Goal: Share content: Share content

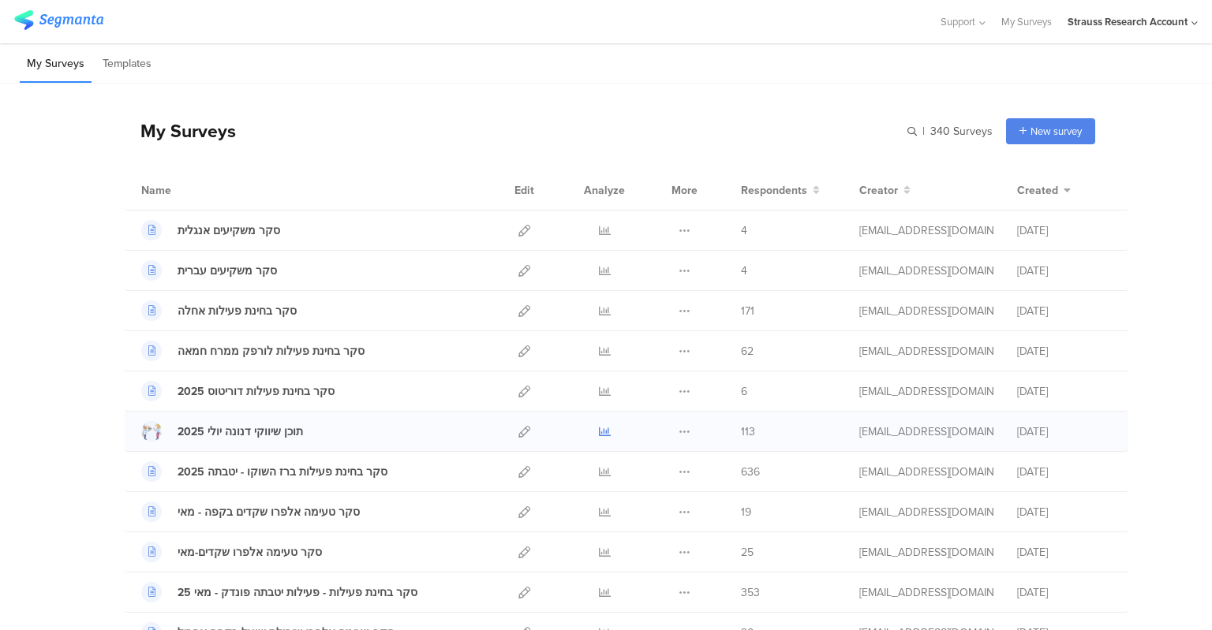
click at [599, 434] on icon at bounding box center [605, 432] width 12 height 12
click at [599, 391] on icon at bounding box center [605, 392] width 12 height 12
click at [599, 471] on icon at bounding box center [605, 472] width 12 height 12
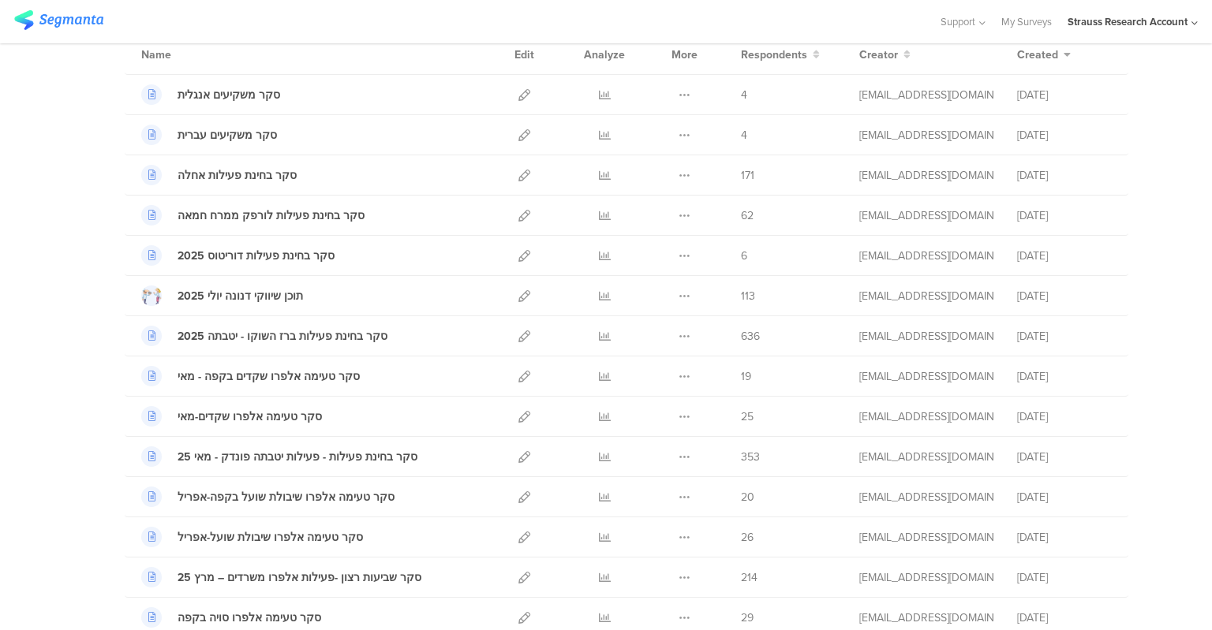
scroll to position [138, 0]
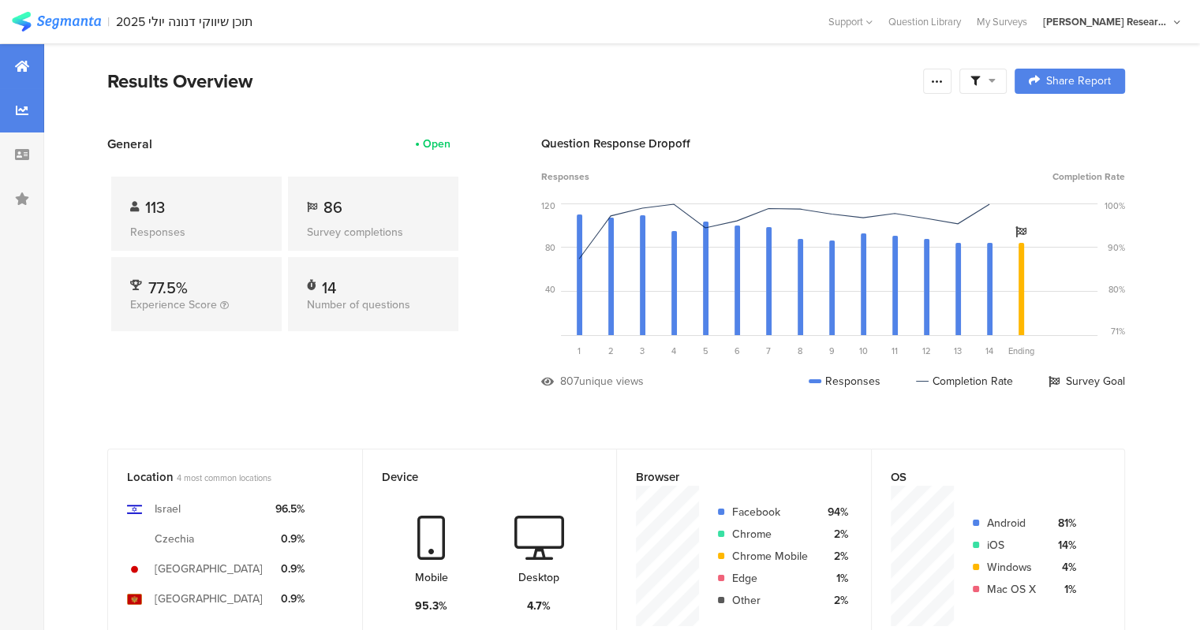
click at [18, 108] on icon at bounding box center [22, 110] width 13 height 13
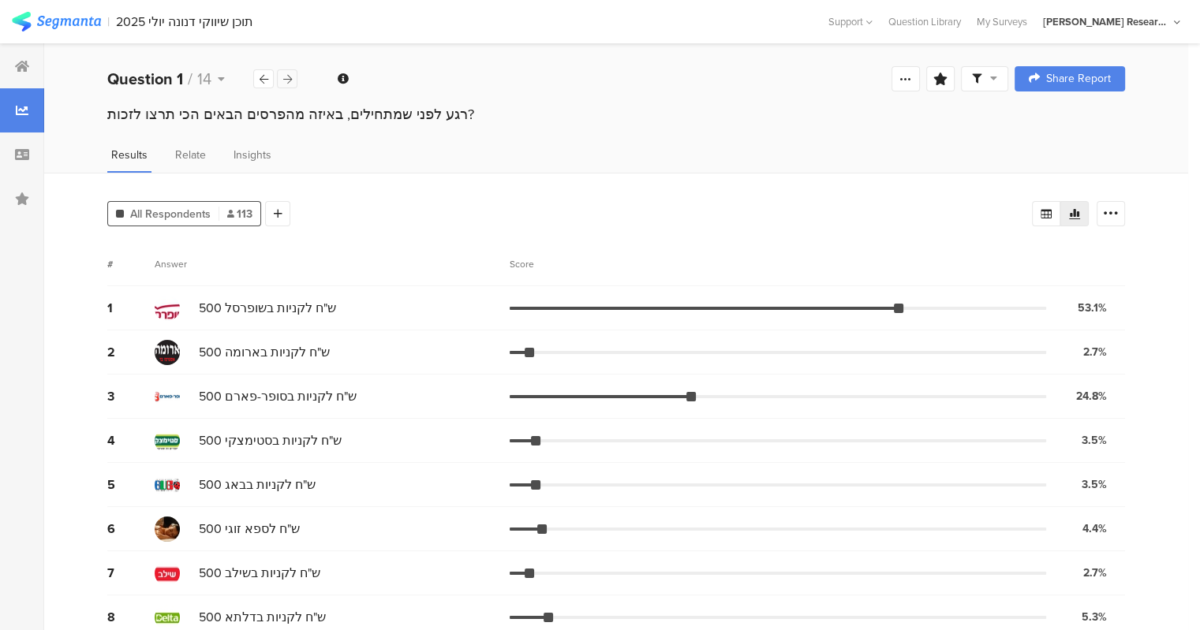
click at [290, 78] on icon at bounding box center [287, 79] width 9 height 10
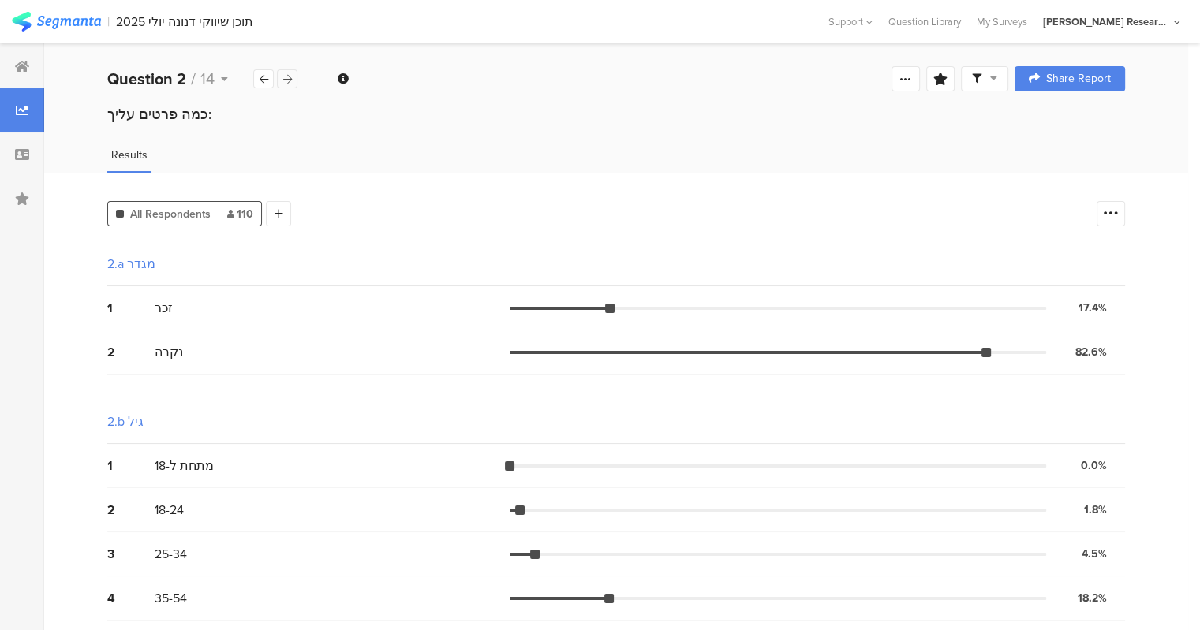
click at [287, 81] on icon at bounding box center [287, 79] width 9 height 10
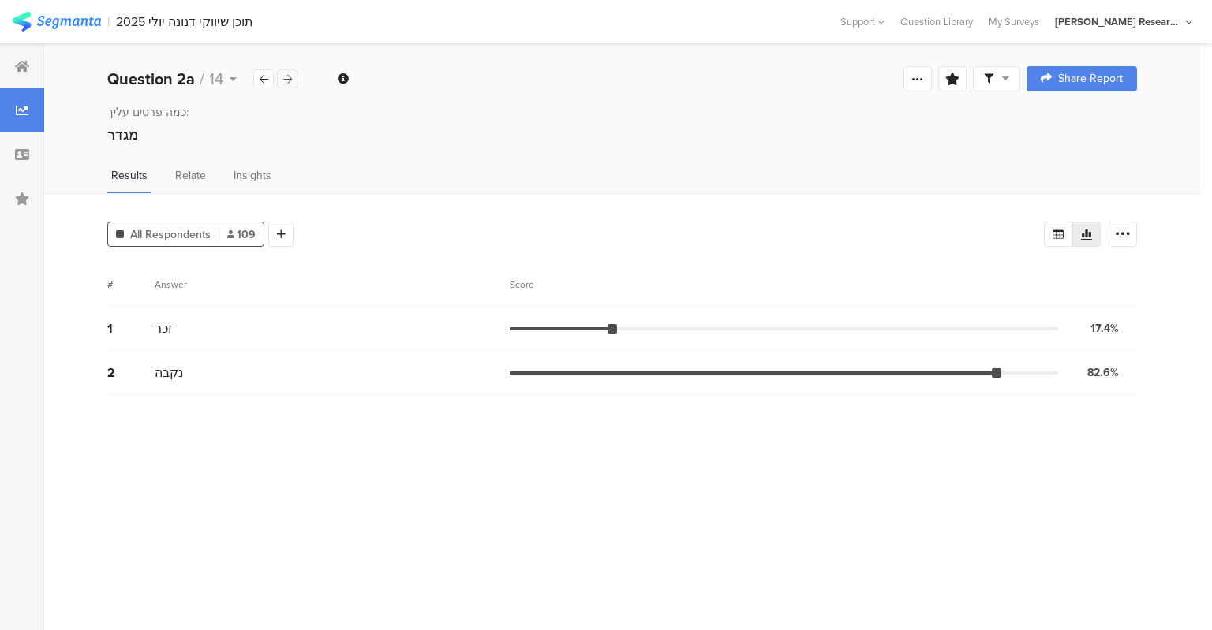
click at [287, 81] on icon at bounding box center [287, 79] width 9 height 10
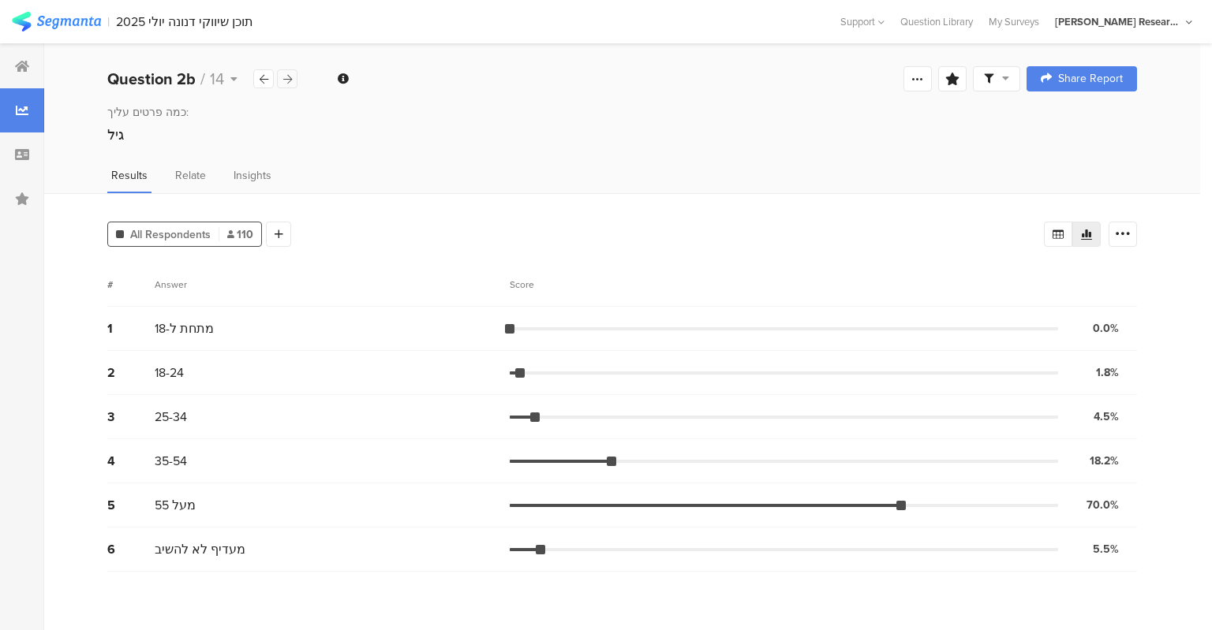
click at [287, 81] on icon at bounding box center [287, 79] width 9 height 10
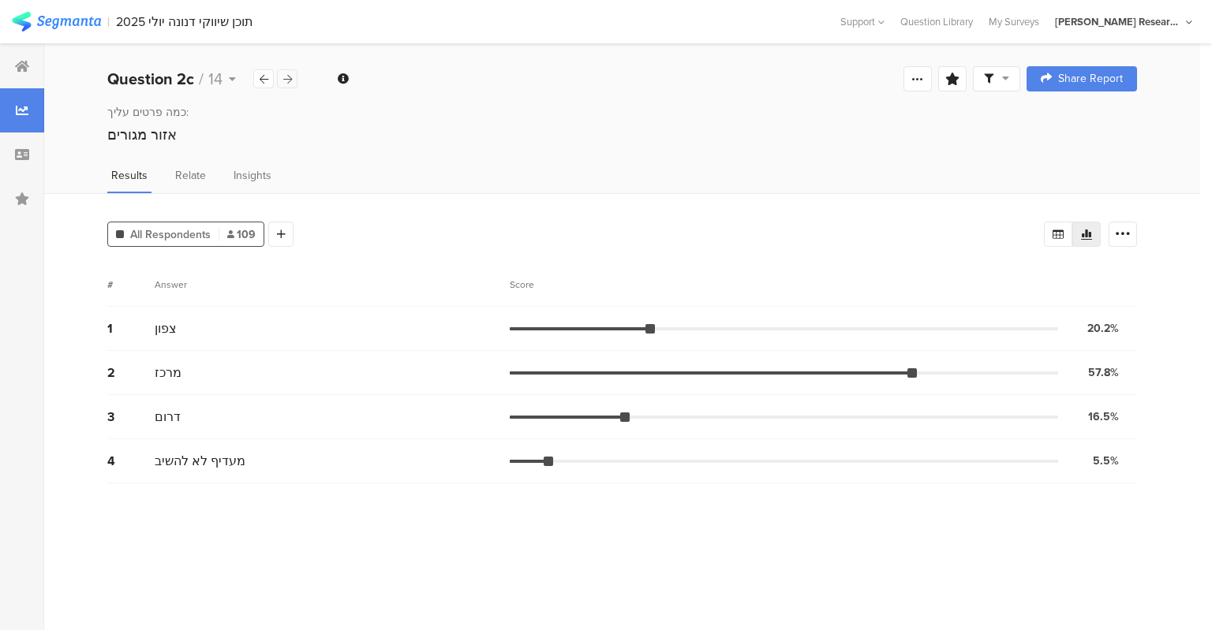
click at [287, 81] on icon at bounding box center [287, 79] width 9 height 10
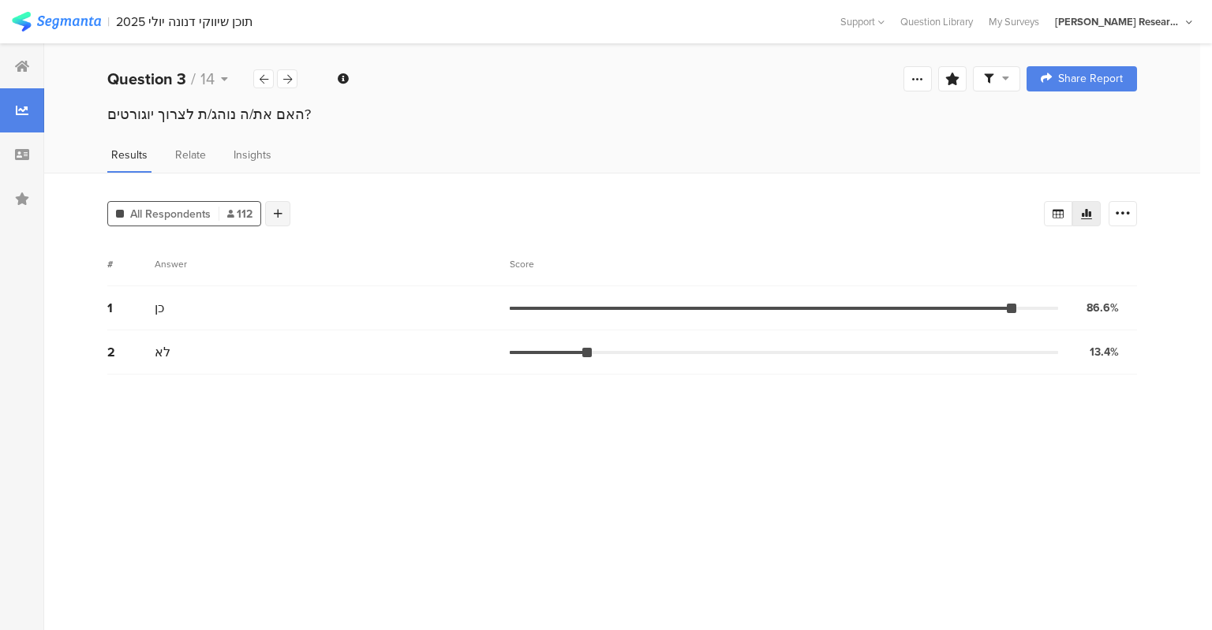
click at [271, 209] on div at bounding box center [277, 213] width 25 height 25
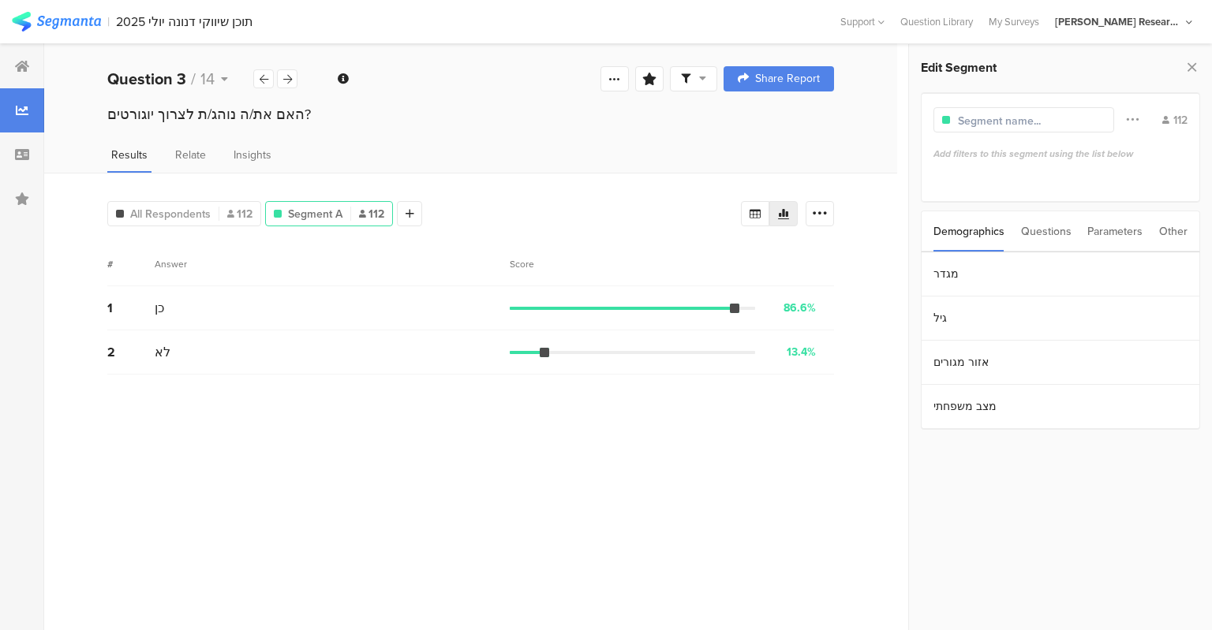
click at [1133, 230] on div "Parameters" at bounding box center [1114, 231] width 55 height 40
click at [972, 283] on section "g" at bounding box center [1060, 274] width 278 height 44
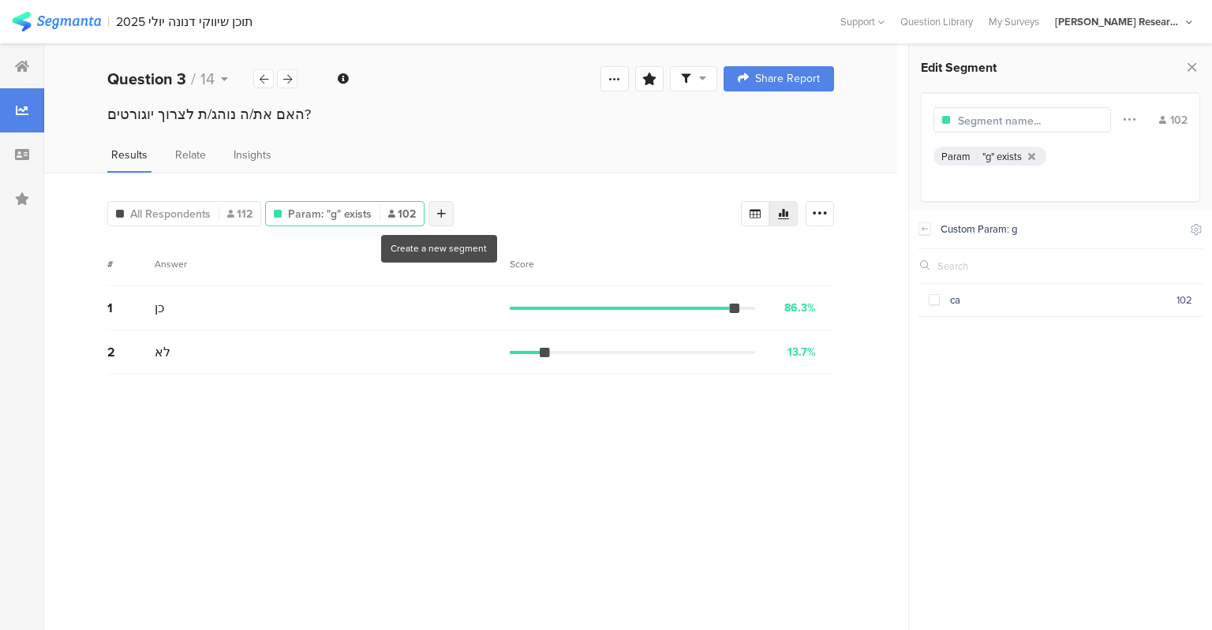
click at [442, 214] on div at bounding box center [440, 213] width 25 height 25
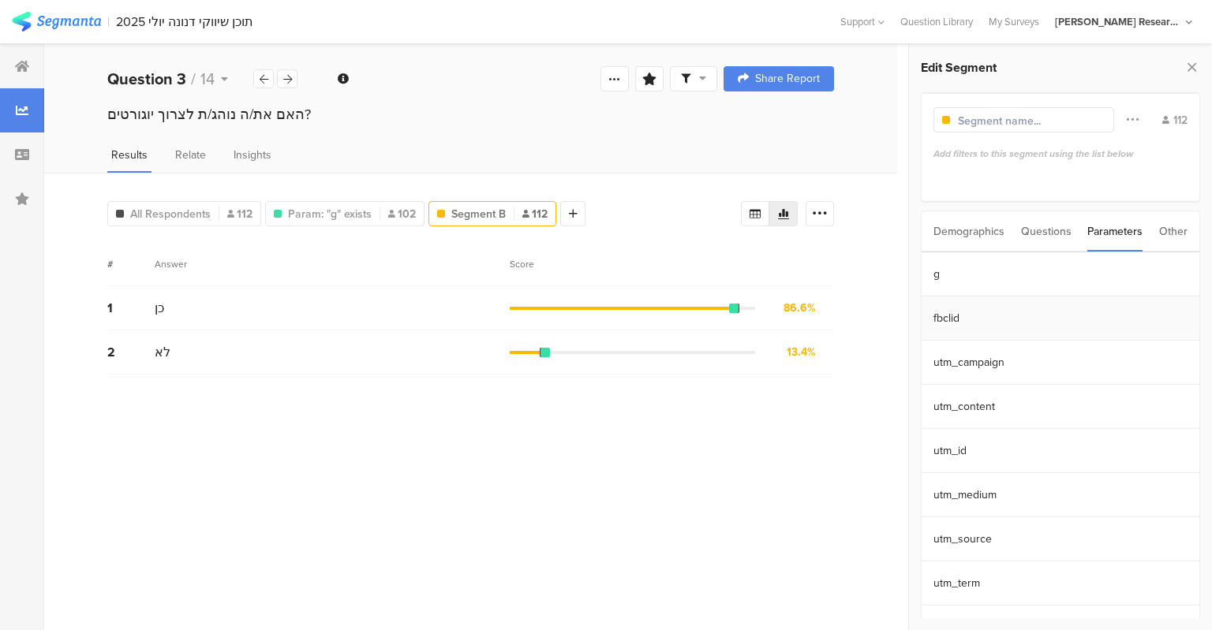
click at [948, 317] on section "fbclid" at bounding box center [1060, 319] width 278 height 44
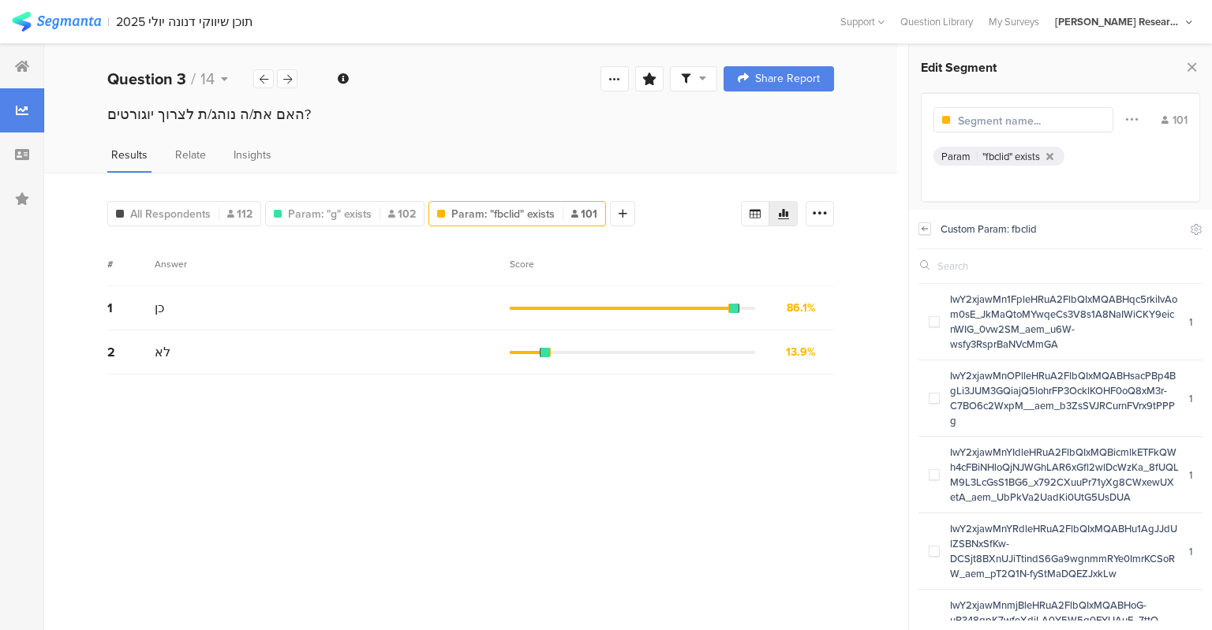
click at [925, 233] on icon at bounding box center [924, 228] width 11 height 13
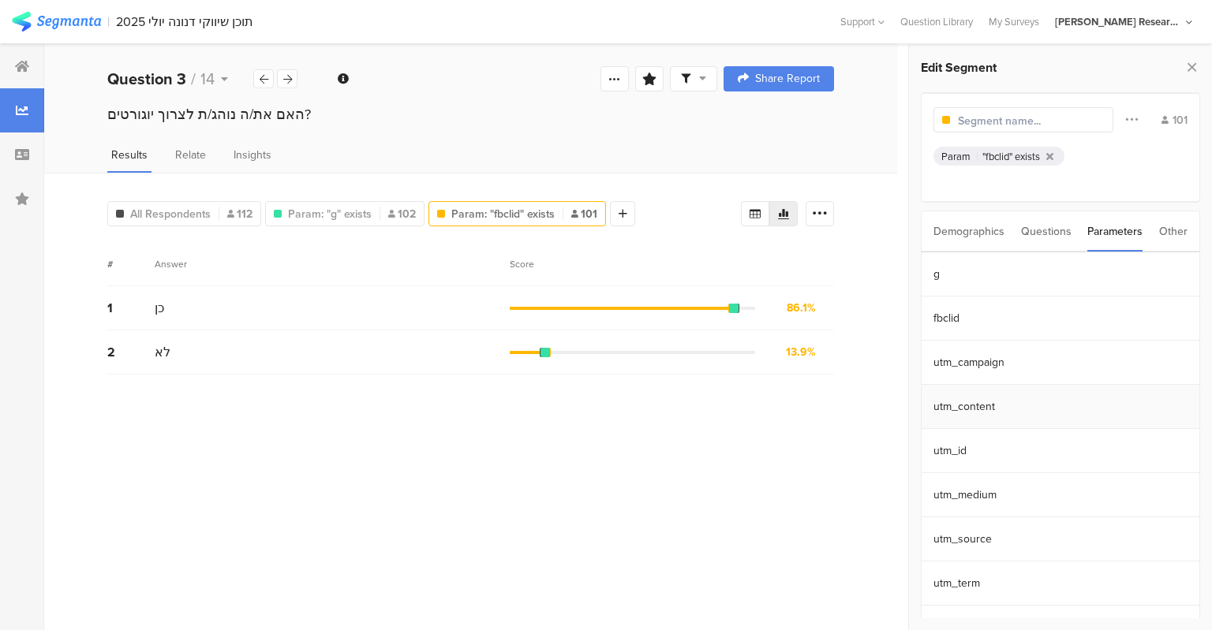
click at [966, 409] on section "utm_content" at bounding box center [1060, 407] width 278 height 44
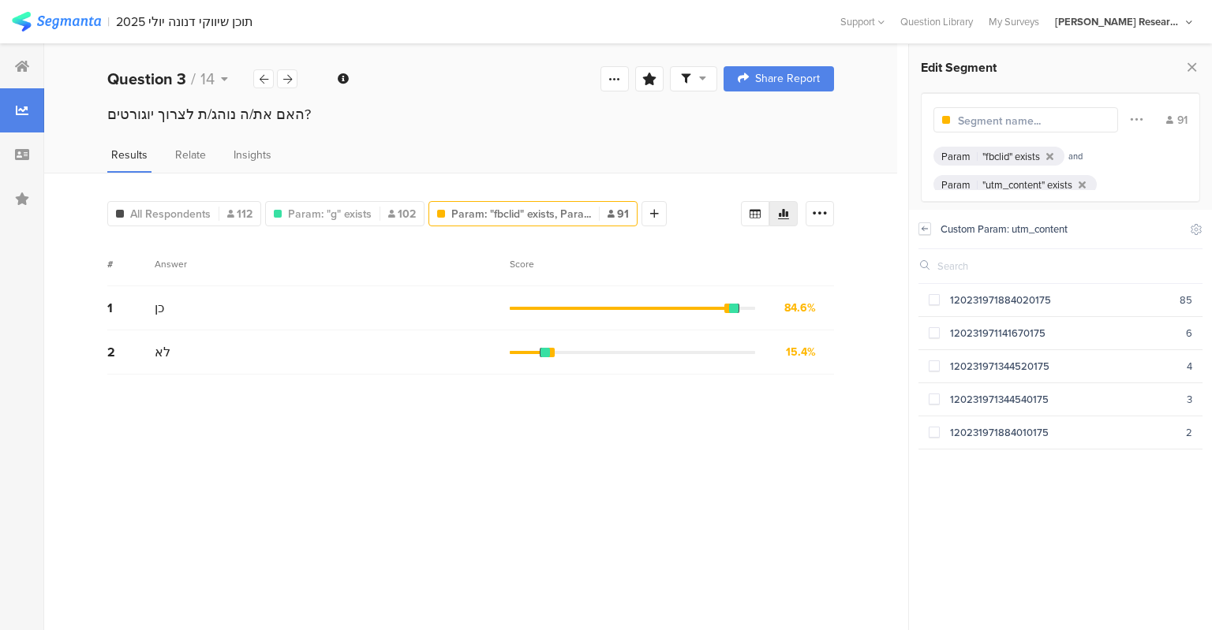
click at [927, 230] on icon at bounding box center [924, 228] width 11 height 13
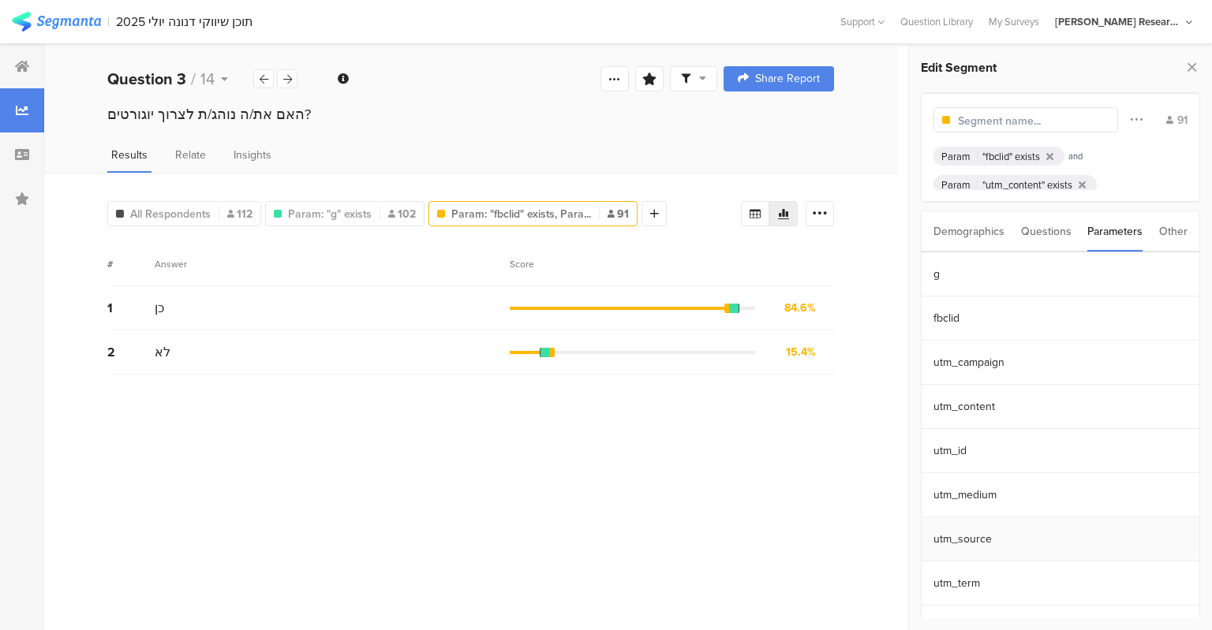
click at [976, 539] on section "utm_source" at bounding box center [1060, 540] width 278 height 44
click at [919, 235] on div at bounding box center [924, 229] width 13 height 38
click at [922, 232] on icon at bounding box center [924, 228] width 11 height 13
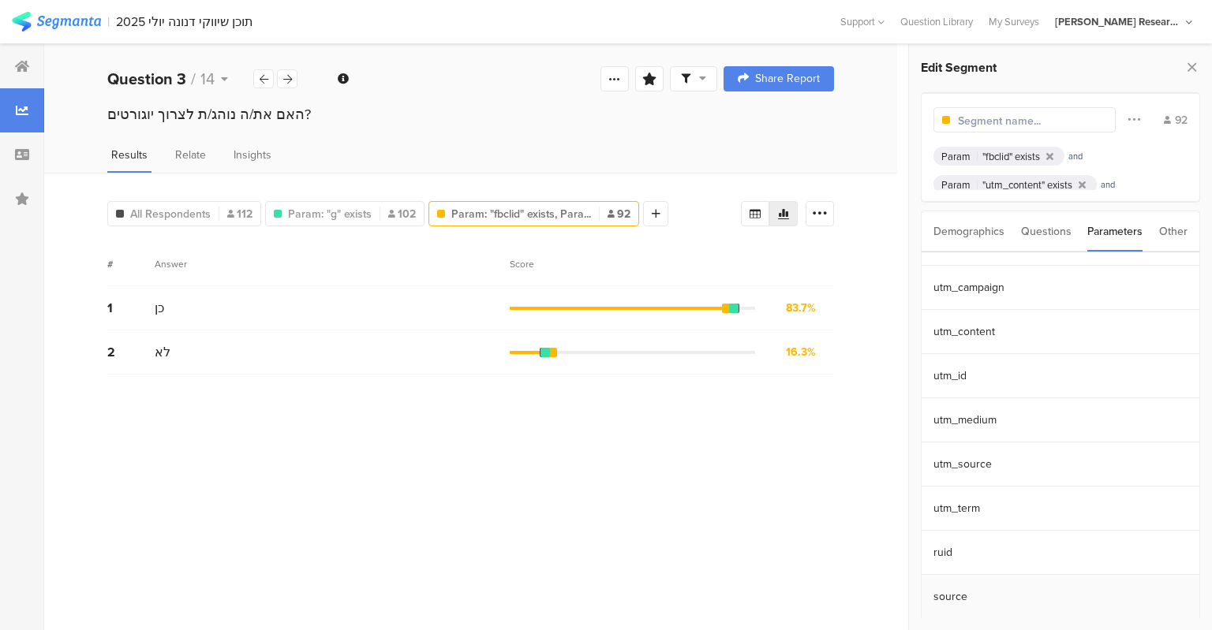
click at [963, 596] on section "source" at bounding box center [1060, 597] width 278 height 44
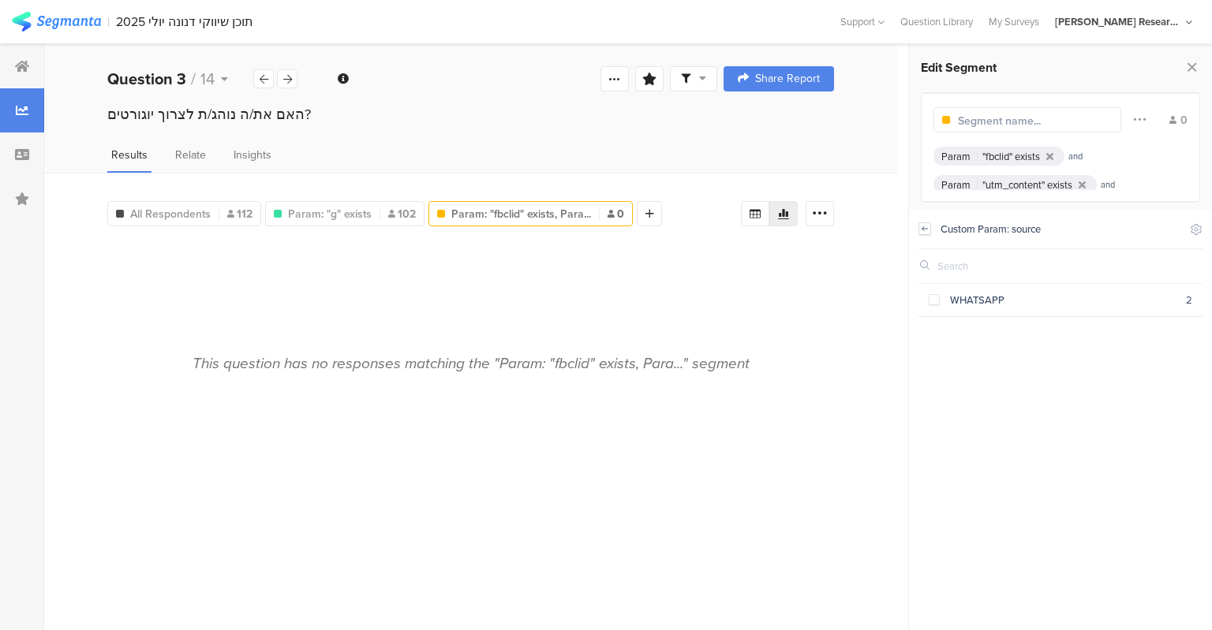
click at [922, 233] on icon at bounding box center [924, 228] width 11 height 13
click at [959, 453] on section "utm_id" at bounding box center [1060, 451] width 278 height 44
click at [927, 233] on icon at bounding box center [924, 228] width 11 height 13
click at [1169, 235] on div "Other" at bounding box center [1173, 231] width 28 height 40
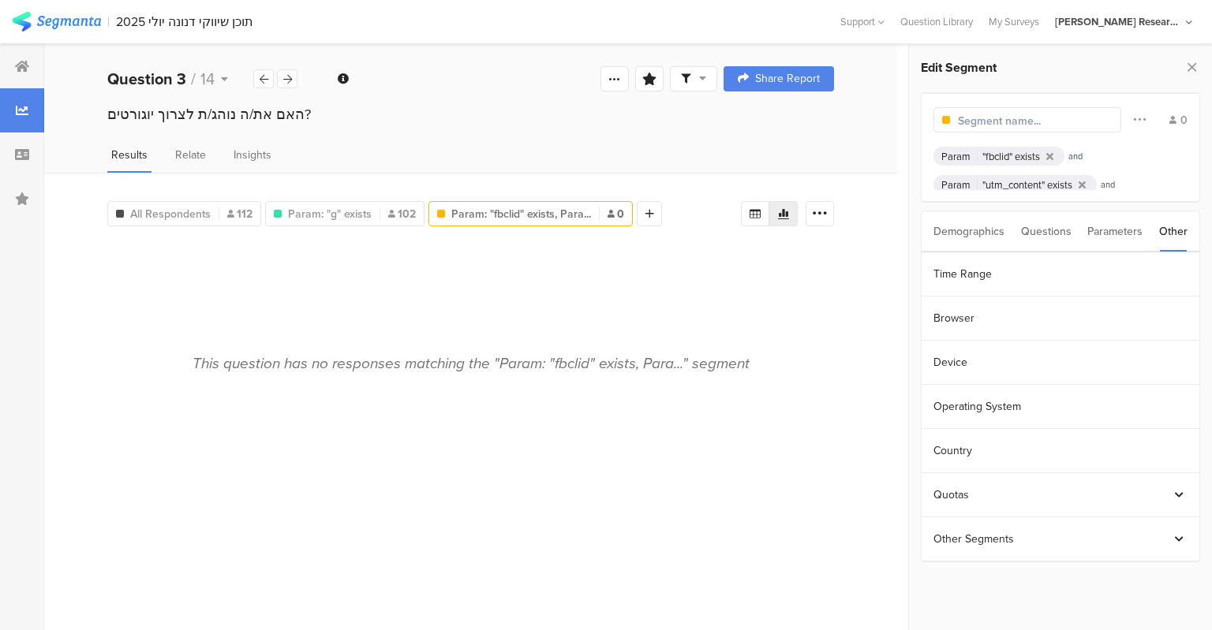
drag, startPoint x: 1169, startPoint y: 235, endPoint x: 748, endPoint y: 344, distance: 435.1
click at [748, 344] on div "This question has no responses matching the "Param: "fbclid" exists, Para..." s…" at bounding box center [470, 430] width 727 height 376
click at [1182, 540] on icon at bounding box center [1179, 539] width 9 height 9
drag, startPoint x: 1211, startPoint y: 488, endPoint x: 1211, endPoint y: 551, distance: 63.9
click at [1211, 551] on div "Edit Segment Filter Conjunction And Or Segment Color 0 Param "fbclid" exists an…" at bounding box center [1060, 337] width 303 height 586
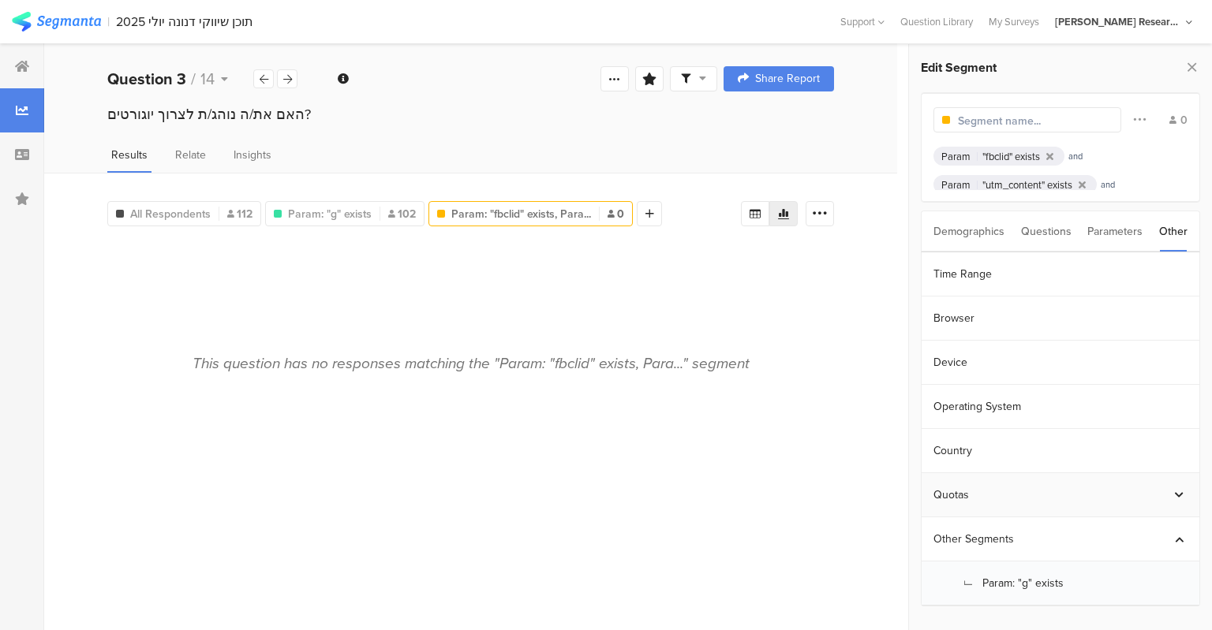
click at [1176, 486] on div at bounding box center [1179, 495] width 17 height 22
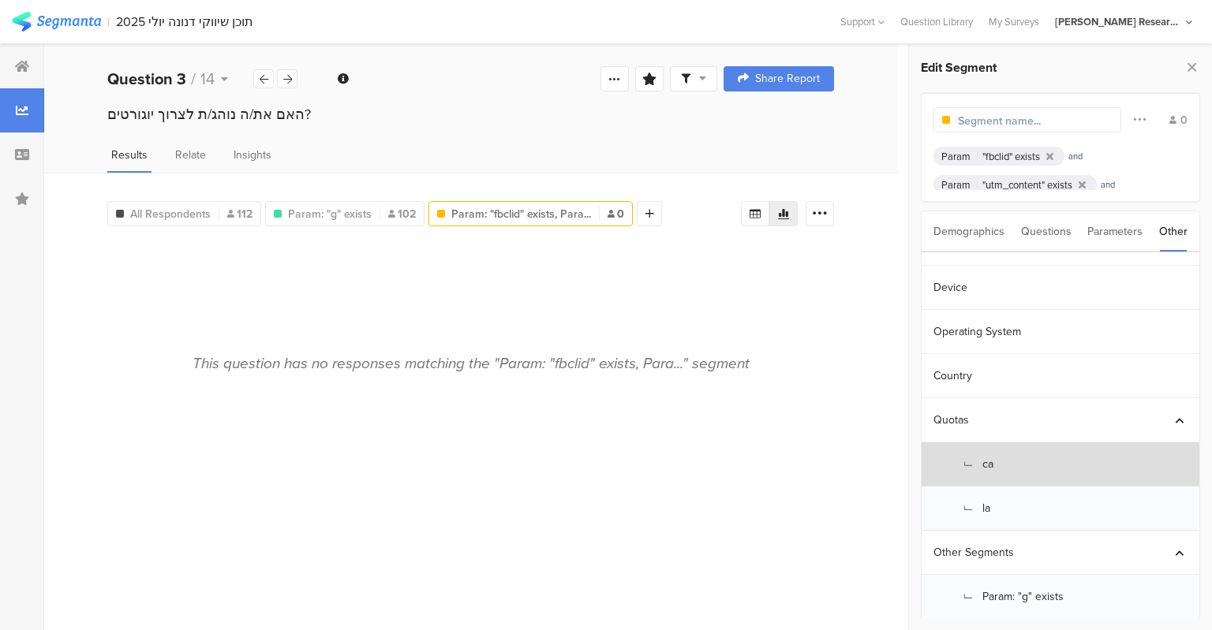
click at [985, 462] on section "L ca" at bounding box center [1060, 465] width 278 height 44
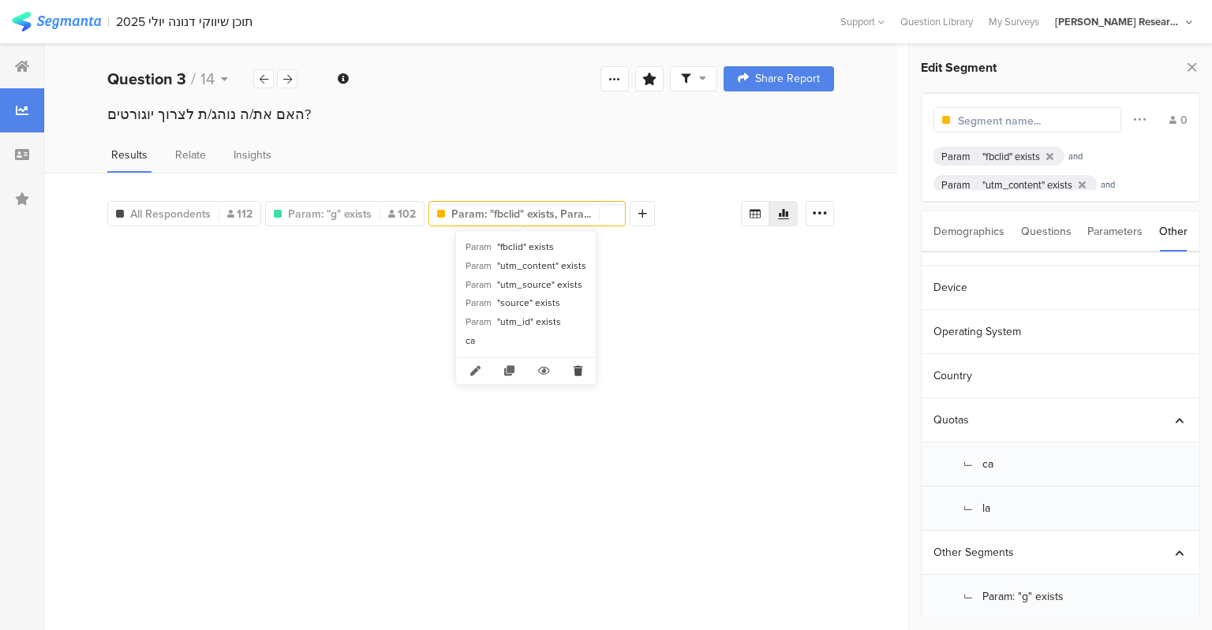
click at [574, 371] on icon at bounding box center [578, 371] width 32 height 26
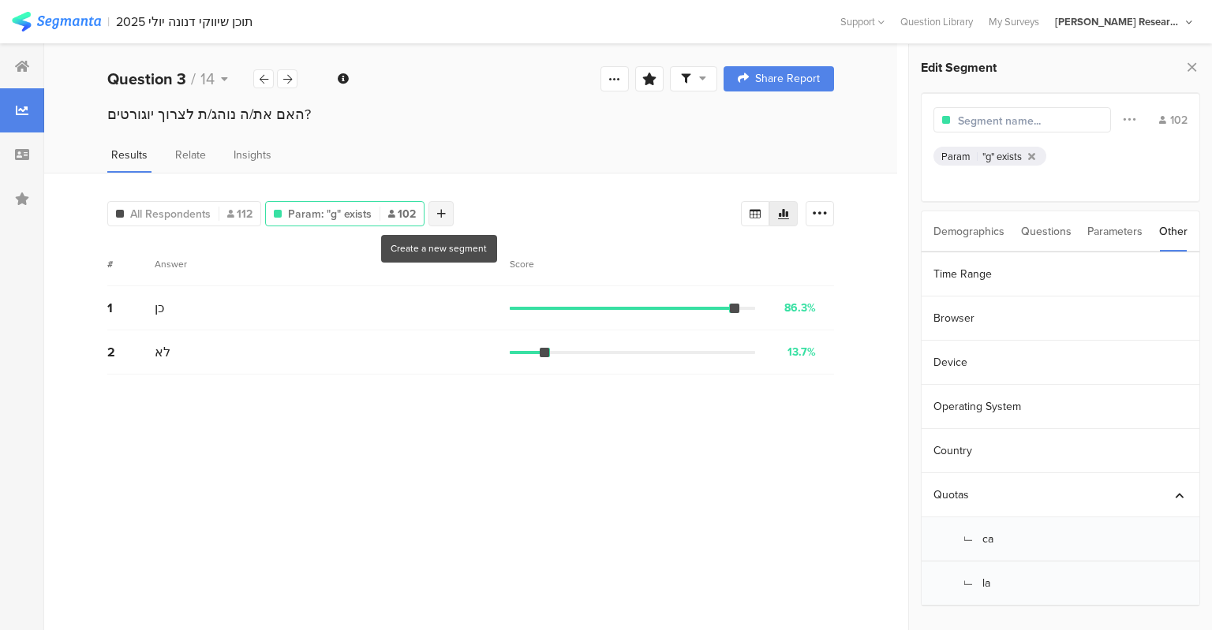
click at [439, 210] on icon at bounding box center [441, 213] width 9 height 11
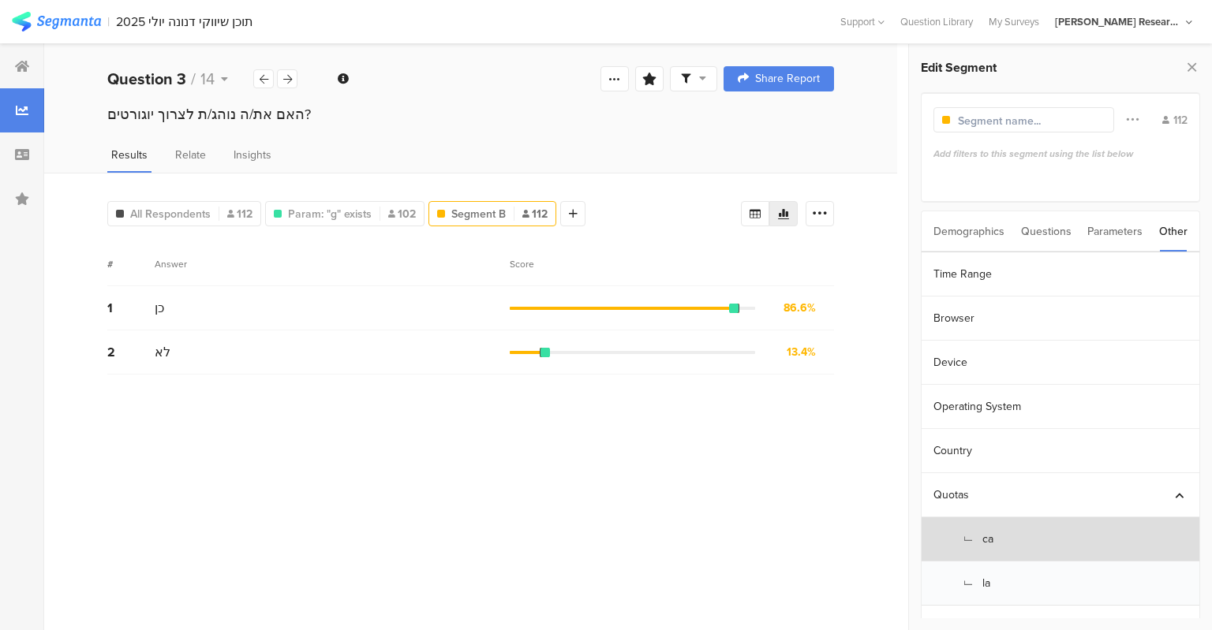
click at [991, 536] on section "L ca" at bounding box center [1060, 540] width 278 height 44
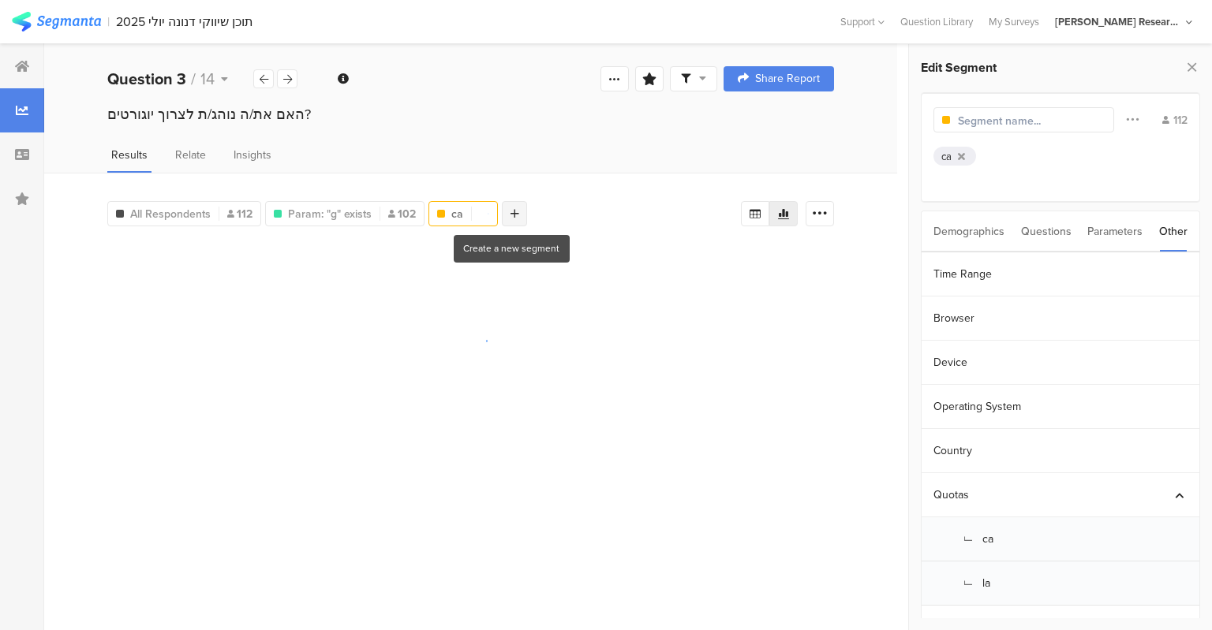
click at [515, 218] on div at bounding box center [514, 213] width 25 height 25
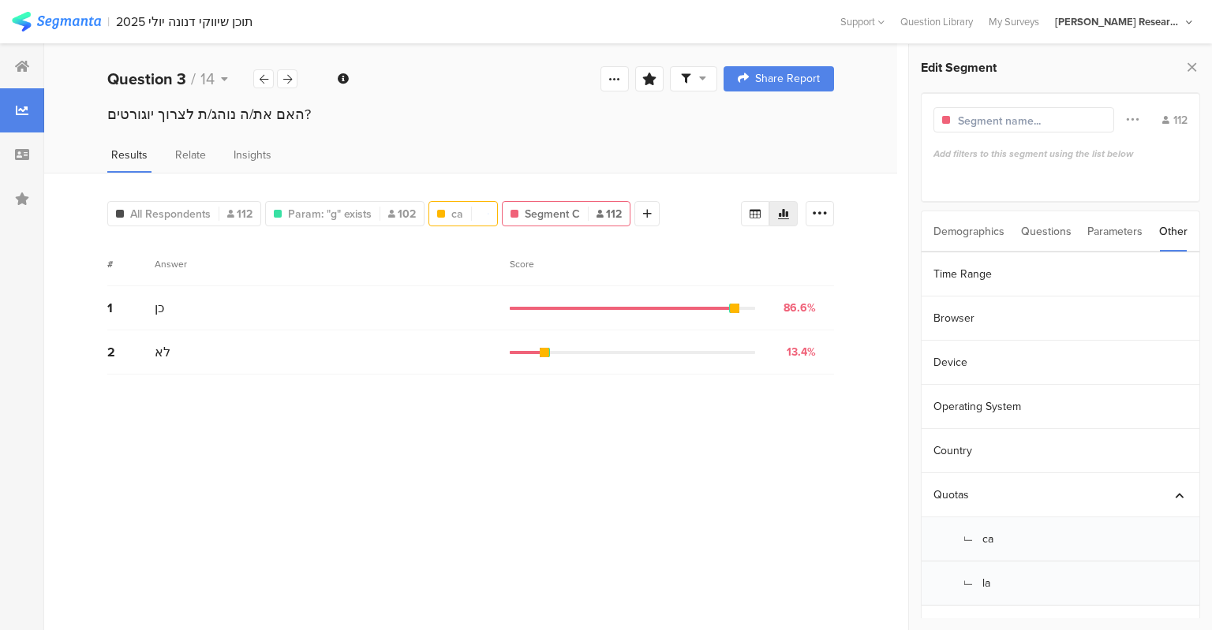
click at [452, 226] on div "ca 112" at bounding box center [462, 213] width 69 height 25
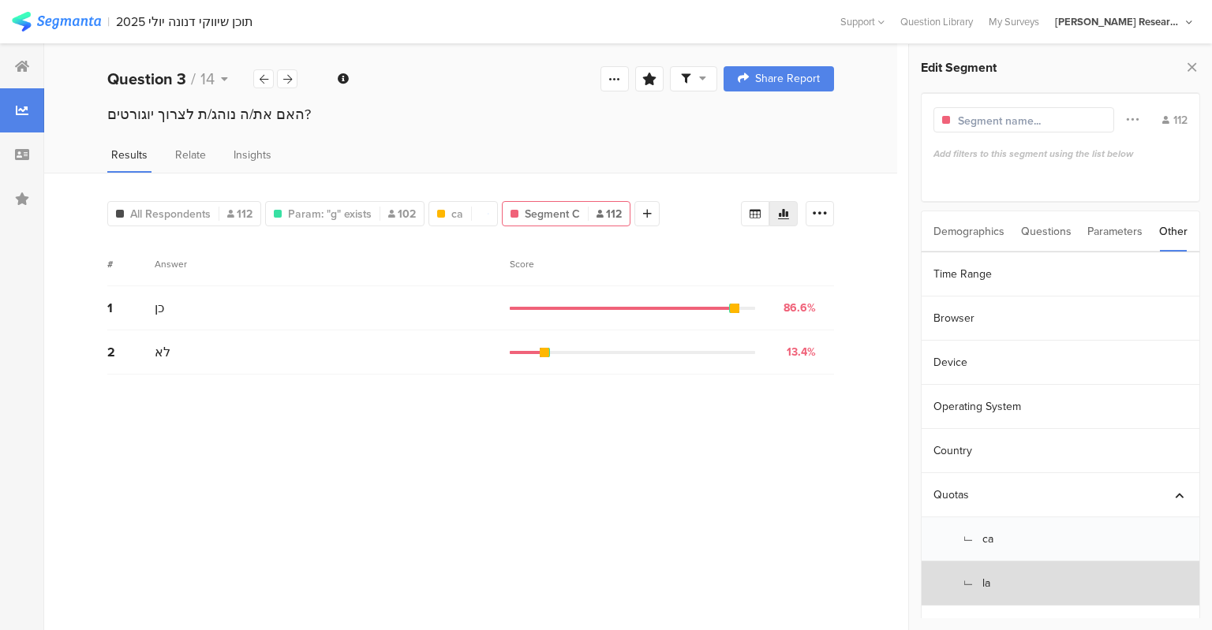
click at [988, 580] on section "L la" at bounding box center [1060, 584] width 278 height 44
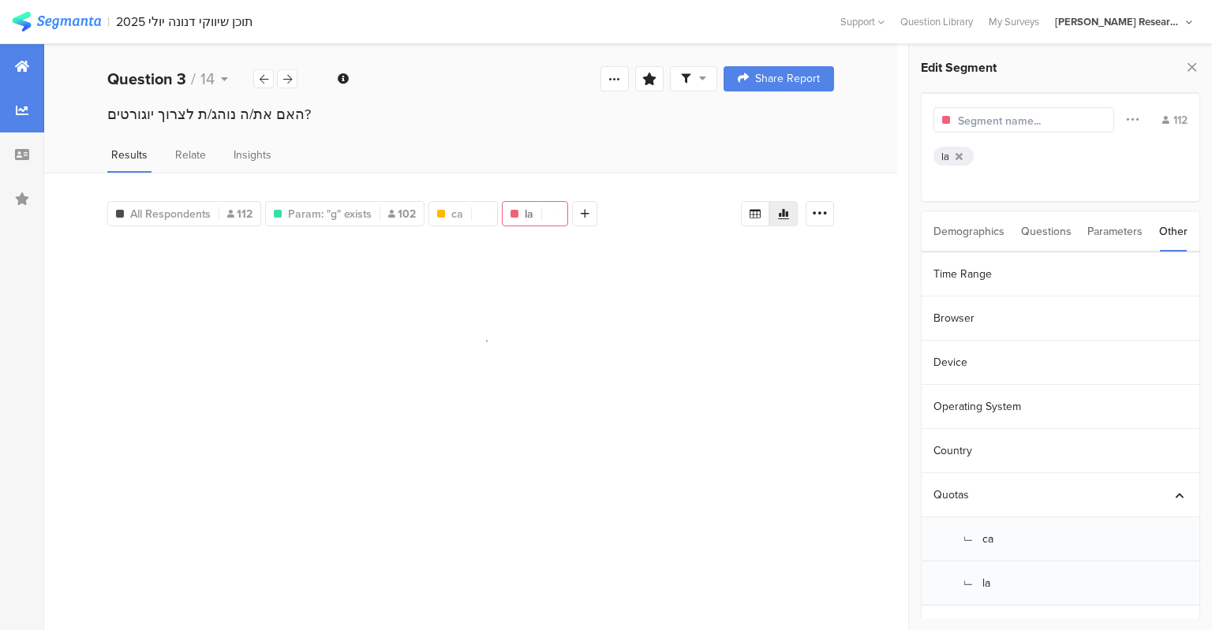
click at [21, 70] on icon at bounding box center [22, 66] width 14 height 13
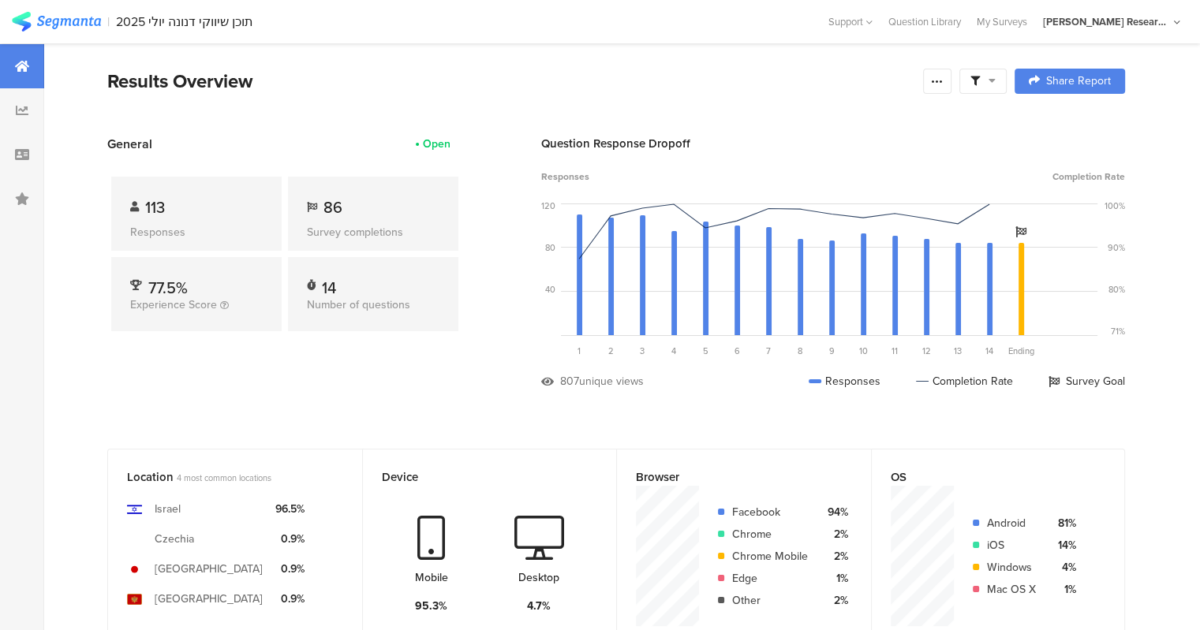
click at [967, 10] on section "| תוכן שיווקי דנונה יולי 2025 Help Center Live Chat Support Question Library My…" at bounding box center [600, 21] width 1200 height 43
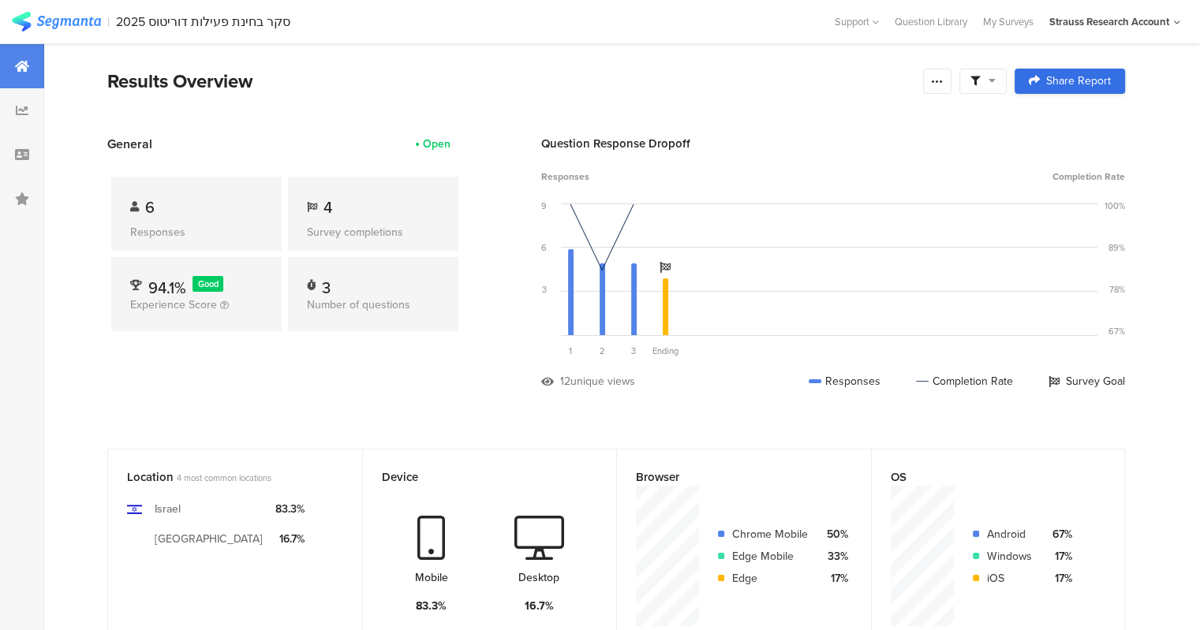
click at [1073, 84] on span "Share Report" at bounding box center [1078, 81] width 65 height 11
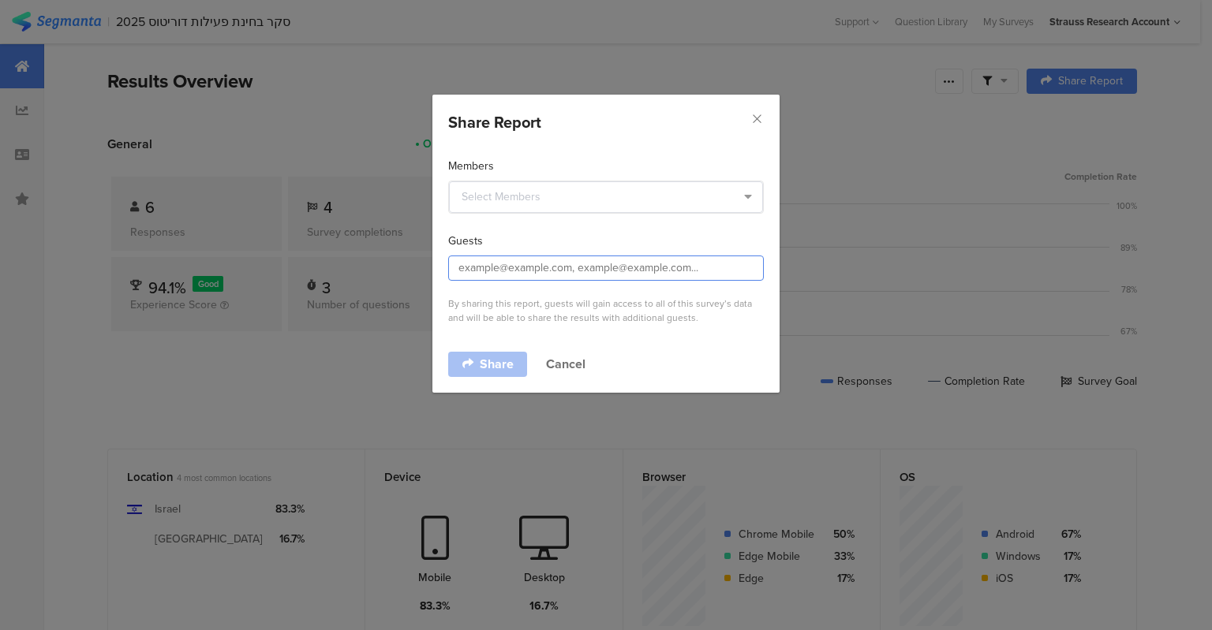
click at [563, 256] on input "dialog" at bounding box center [606, 268] width 316 height 25
paste input "[EMAIL_ADDRESS][DOMAIN_NAME]"
type input "[EMAIL_ADDRESS][DOMAIN_NAME]"
click at [495, 363] on span "Share" at bounding box center [497, 364] width 34 height 13
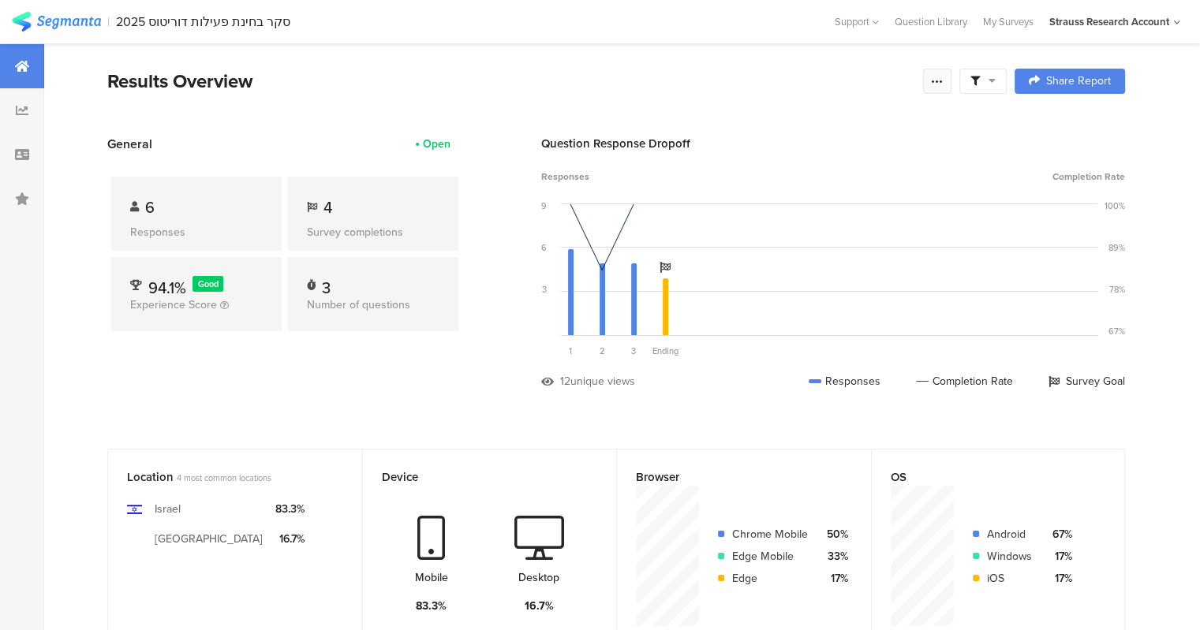
click at [944, 83] on icon at bounding box center [937, 81] width 13 height 13
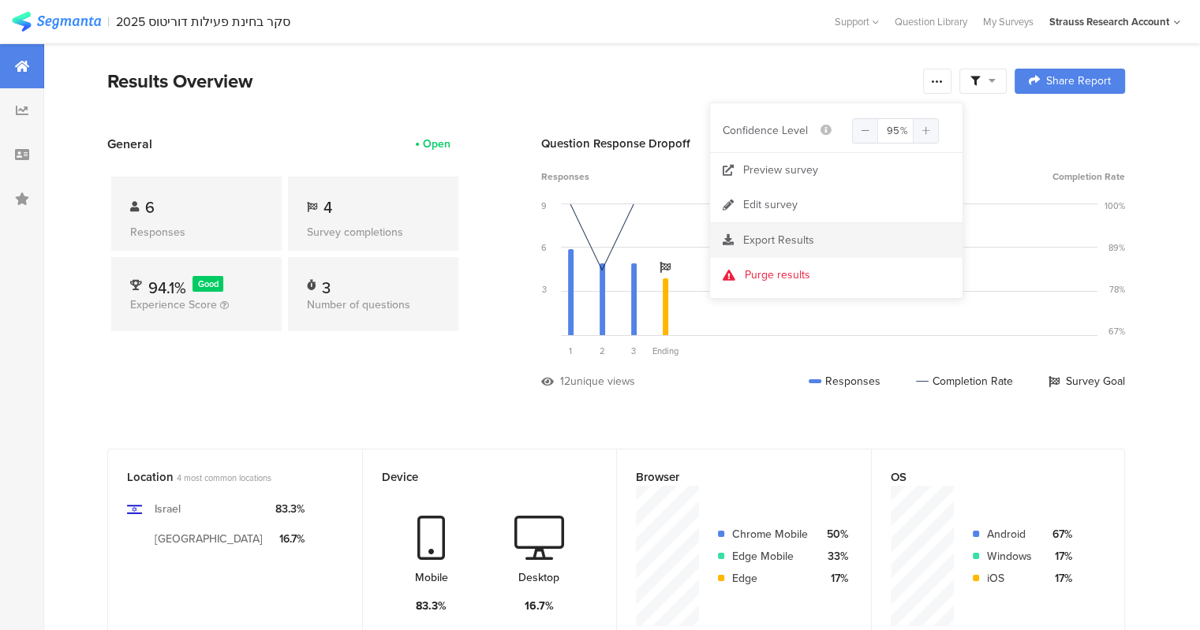
click at [794, 237] on span "Export Results" at bounding box center [778, 240] width 71 height 17
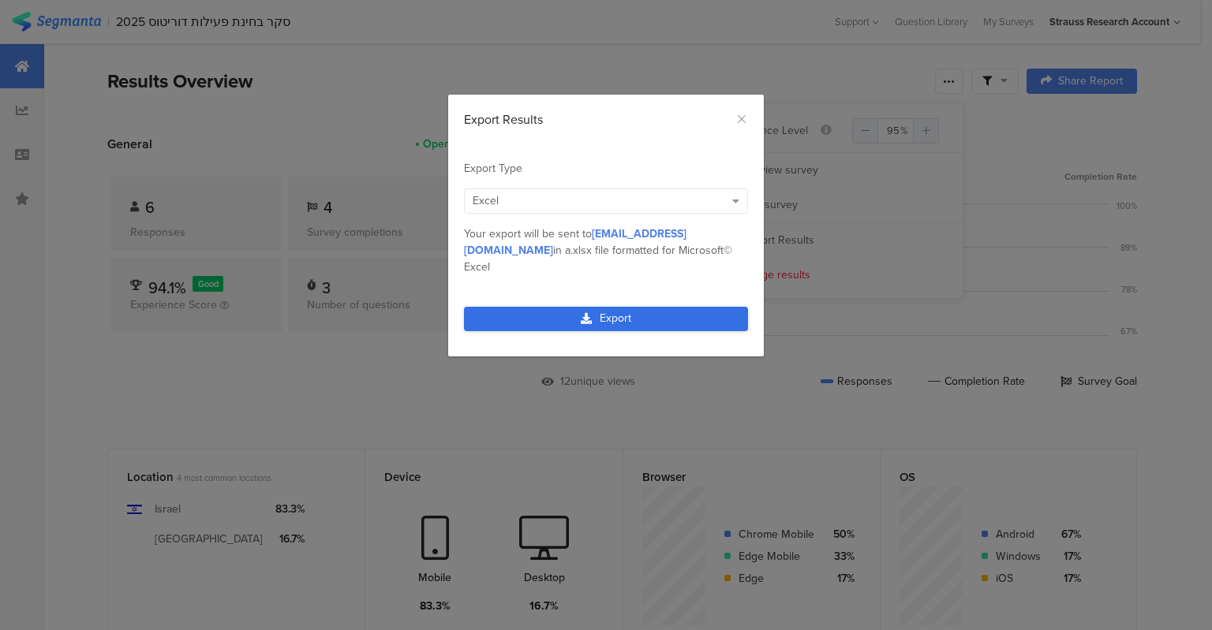
click at [631, 307] on link "Export" at bounding box center [606, 319] width 284 height 24
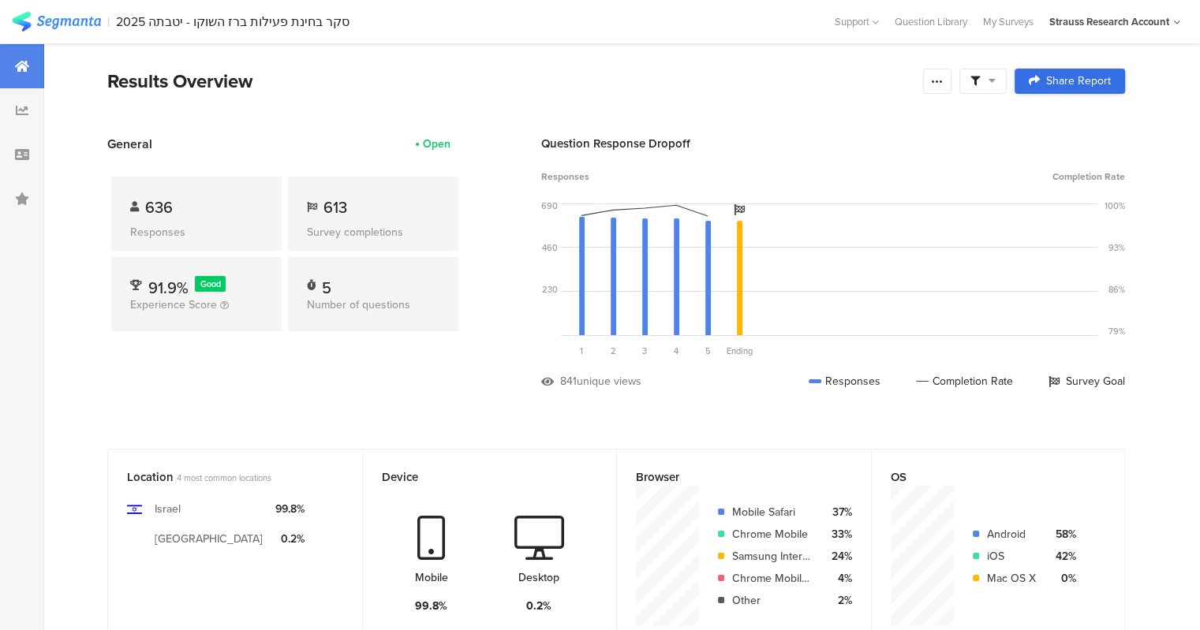
click at [1090, 83] on span "Share Report" at bounding box center [1078, 81] width 65 height 11
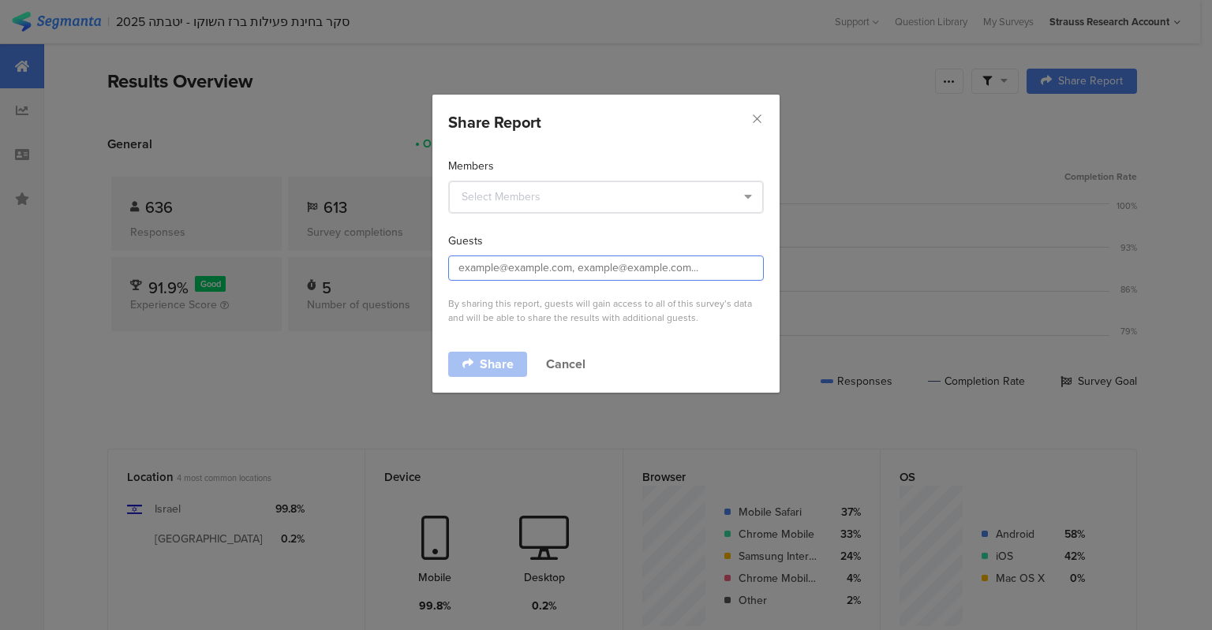
click at [530, 269] on input "dialog" at bounding box center [606, 268] width 316 height 25
paste input "shelly.kamara@strauss-group.com"
type input "[EMAIL_ADDRESS][DOMAIN_NAME]"
click at [492, 362] on span "Share" at bounding box center [497, 364] width 34 height 13
